Goal: Navigation & Orientation: Find specific page/section

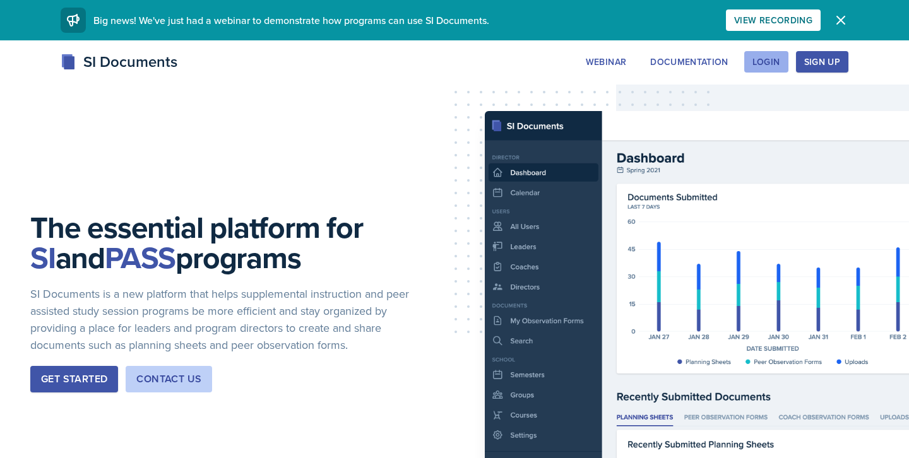
click at [764, 64] on div "Login" at bounding box center [766, 62] width 28 height 10
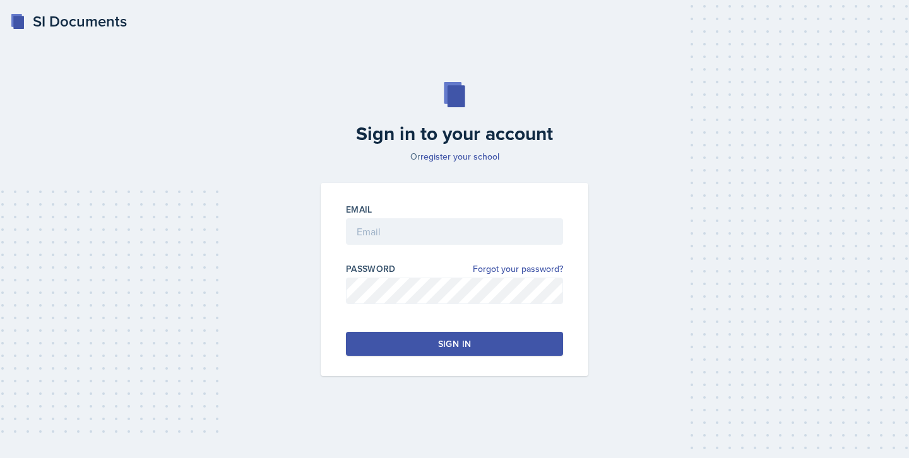
click at [418, 249] on div at bounding box center [454, 251] width 217 height 13
click at [418, 228] on input "email" at bounding box center [454, 231] width 217 height 27
click at [403, 235] on input "email" at bounding box center [454, 231] width 217 height 27
type input "[PERSON_NAME][EMAIL_ADDRESS][DOMAIN_NAME]"
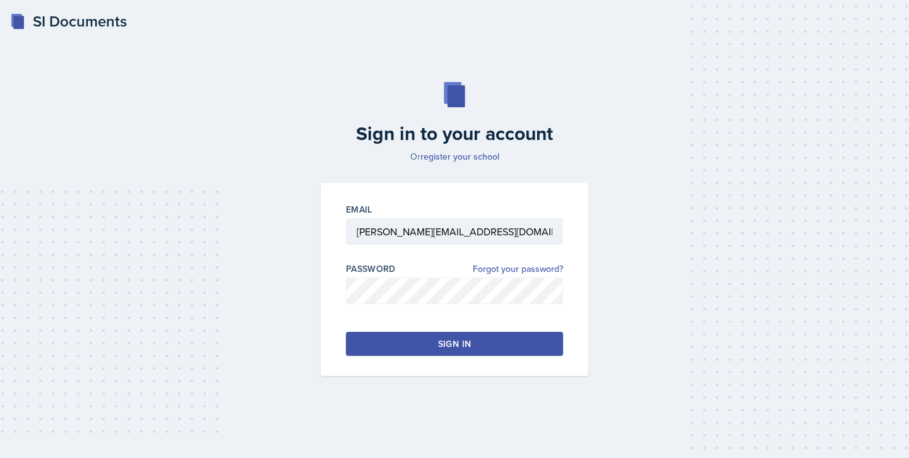
click at [415, 355] on button "Sign in" at bounding box center [454, 344] width 217 height 24
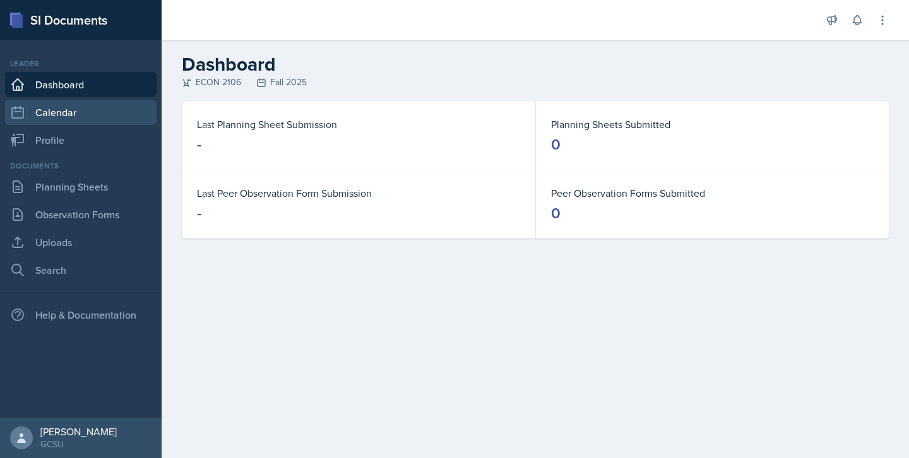
click at [99, 109] on link "Calendar" at bounding box center [80, 112] width 151 height 25
